Goal: Task Accomplishment & Management: Manage account settings

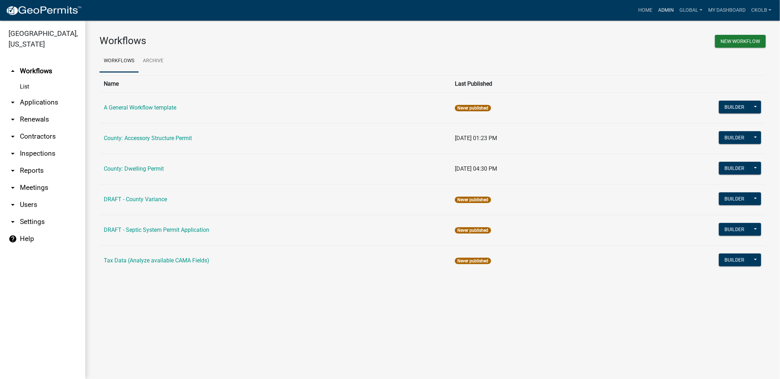
click at [665, 14] on link "Admin" at bounding box center [666, 11] width 21 height 14
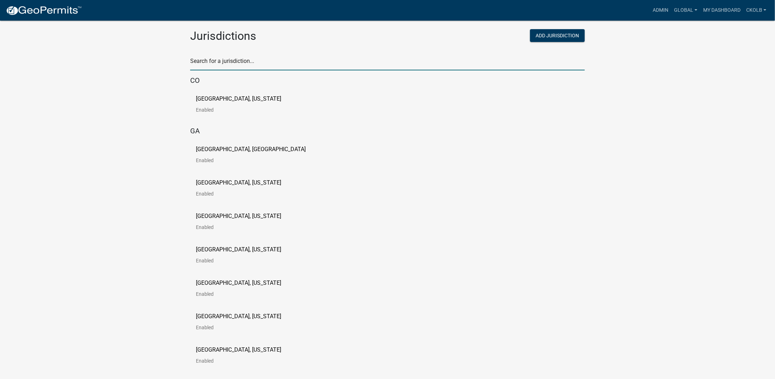
click at [245, 60] on input "text" at bounding box center [387, 63] width 395 height 15
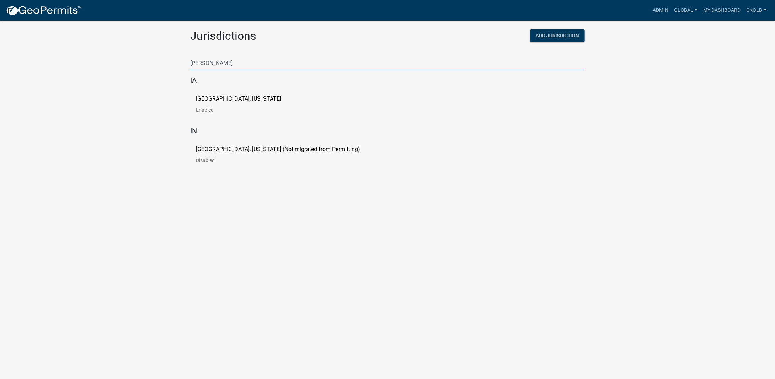
type input "[PERSON_NAME]"
click at [264, 148] on p "[GEOGRAPHIC_DATA], [US_STATE] (Not migrated from Permitting)" at bounding box center [278, 149] width 164 height 6
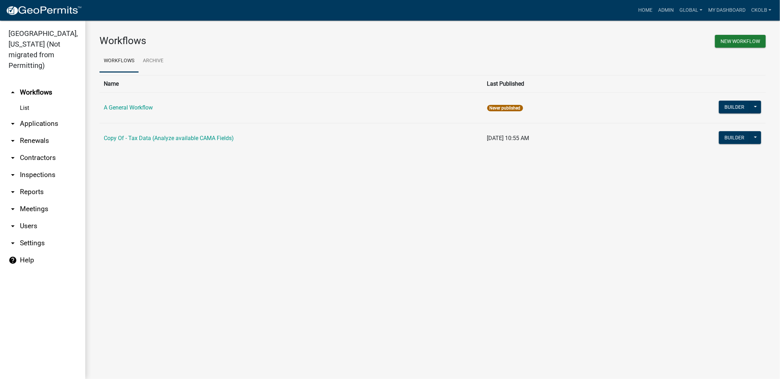
click at [164, 188] on main "Workflows New Workflow Workflows Archive Name Last Published A General Workflow…" at bounding box center [432, 200] width 695 height 358
click at [254, 181] on main "Workflows New Workflow Workflows Archive Name Last Published A General Workflow…" at bounding box center [432, 200] width 695 height 358
click at [35, 220] on link "arrow_drop_down Users" at bounding box center [42, 226] width 85 height 17
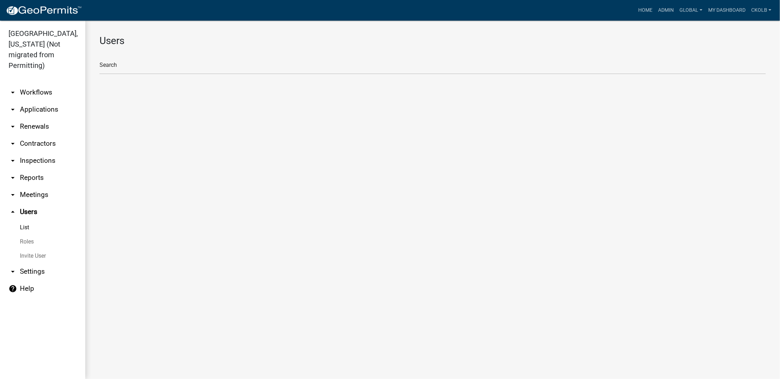
click at [35, 235] on link "Roles" at bounding box center [42, 242] width 85 height 14
click at [147, 65] on li "Admin (Client Admin)" at bounding box center [433, 61] width 667 height 17
select select "4: red"
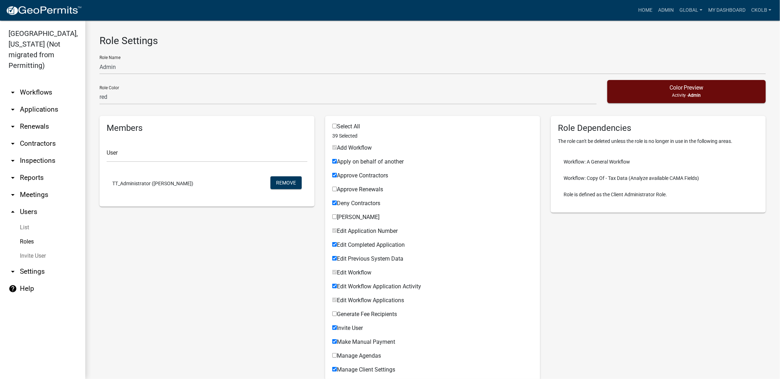
click at [33, 84] on link "arrow_drop_down Workflows" at bounding box center [42, 92] width 85 height 17
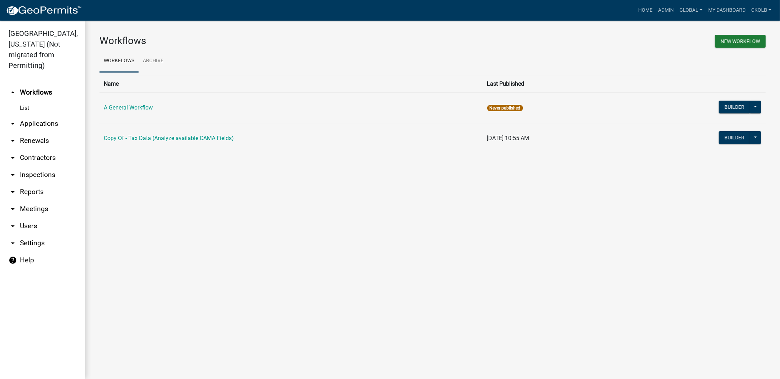
click at [22, 218] on link "arrow_drop_down Users" at bounding box center [42, 226] width 85 height 17
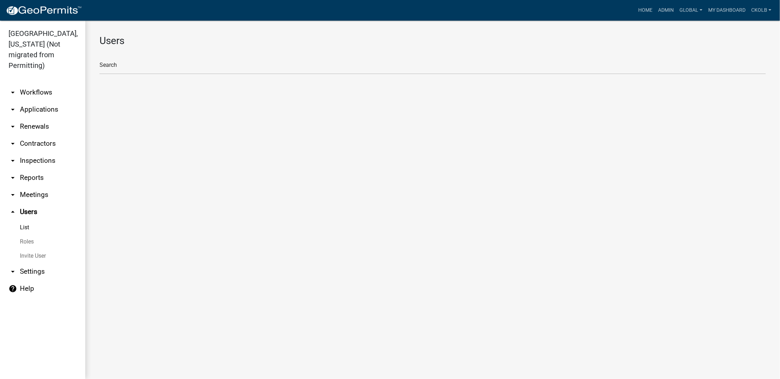
click at [26, 235] on link "Roles" at bounding box center [42, 242] width 85 height 14
click at [154, 61] on li "Admin (Client Admin)" at bounding box center [433, 61] width 667 height 17
select select "4: red"
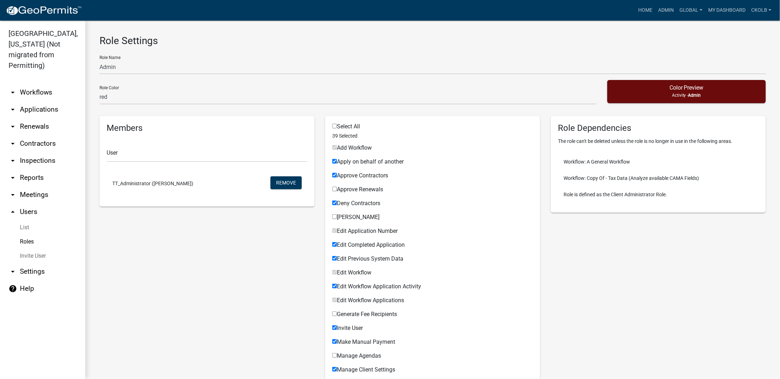
click at [43, 84] on link "arrow_drop_down Workflows" at bounding box center [42, 92] width 85 height 17
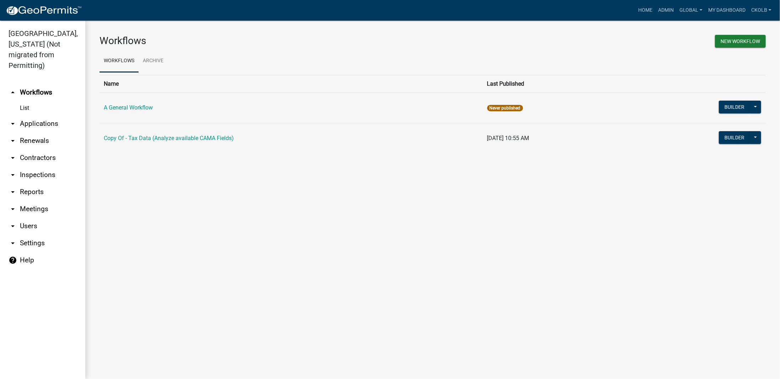
click at [192, 210] on main "Workflows New Workflow Workflows Archive Name Last Published A General Workflow…" at bounding box center [432, 200] width 695 height 358
click at [210, 266] on main "Workflows New Workflow Workflows Archive Name Last Published A General Workflow…" at bounding box center [432, 200] width 695 height 358
